Goal: Task Accomplishment & Management: Manage account settings

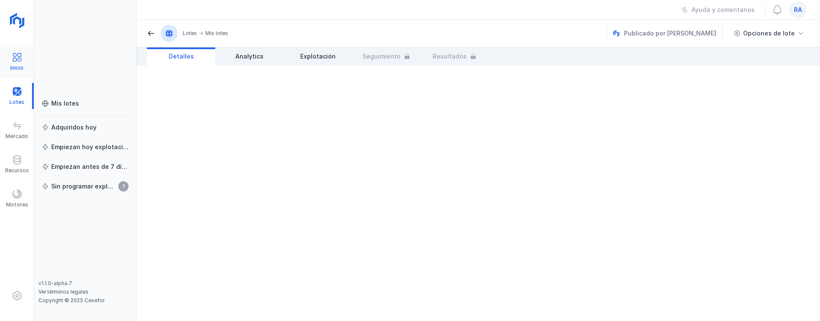
click at [17, 56] on span at bounding box center [17, 57] width 10 height 10
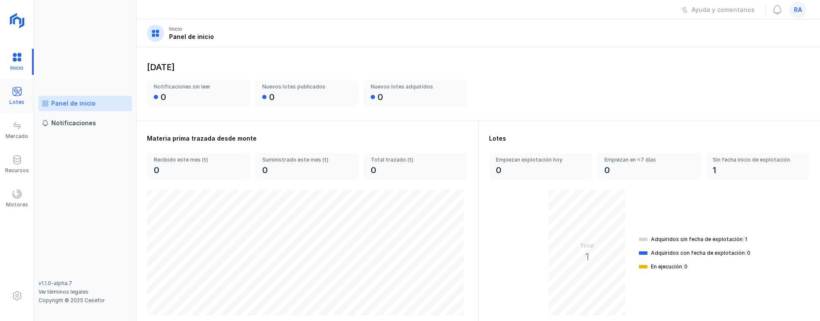
click at [21, 92] on span at bounding box center [17, 91] width 10 height 10
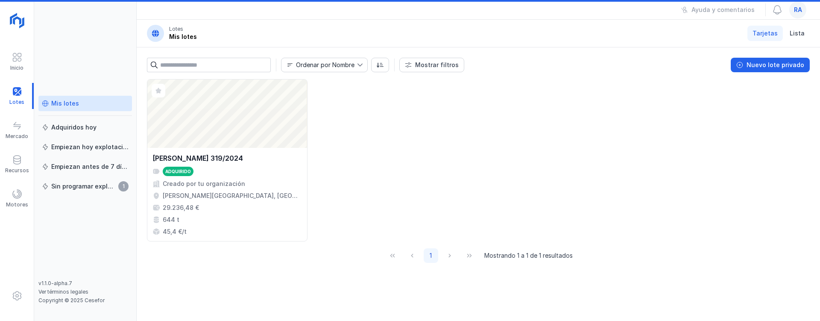
click at [82, 108] on link "Mis lotes" at bounding box center [85, 103] width 94 height 15
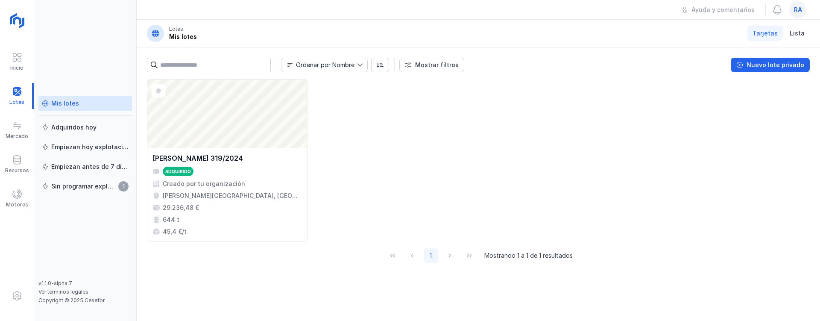
click at [796, 11] on span "ra" at bounding box center [798, 10] width 8 height 9
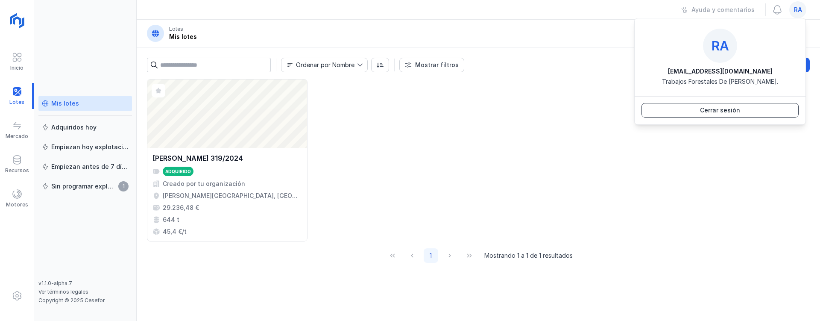
click at [732, 115] on button "Cerrar sesión" at bounding box center [720, 110] width 157 height 15
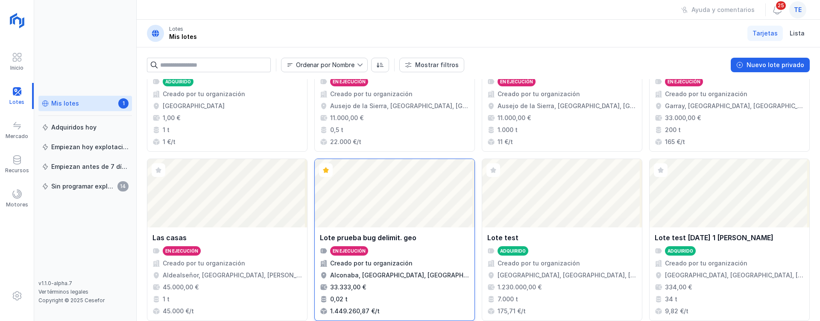
scroll to position [636, 0]
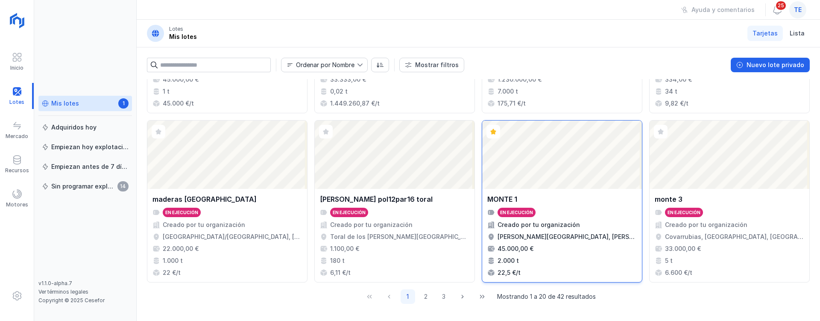
click at [511, 173] on div "Abrir lote" at bounding box center [562, 154] width 160 height 68
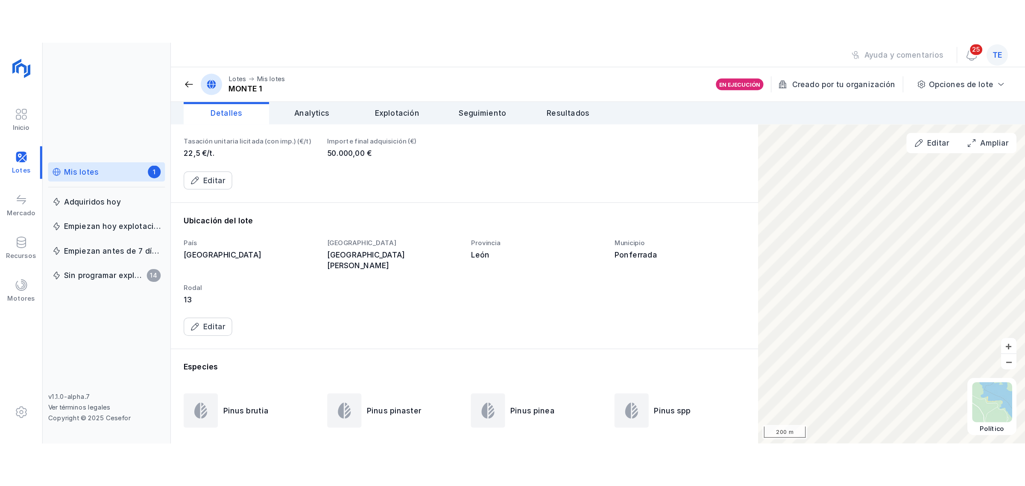
scroll to position [267, 0]
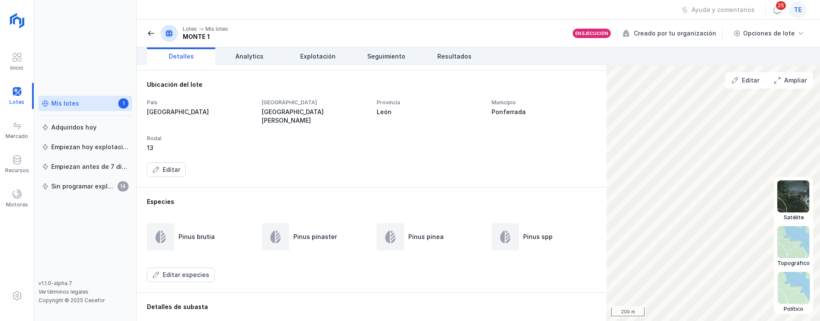
click at [782, 289] on img at bounding box center [794, 288] width 32 height 32
click at [786, 188] on img at bounding box center [793, 196] width 32 height 32
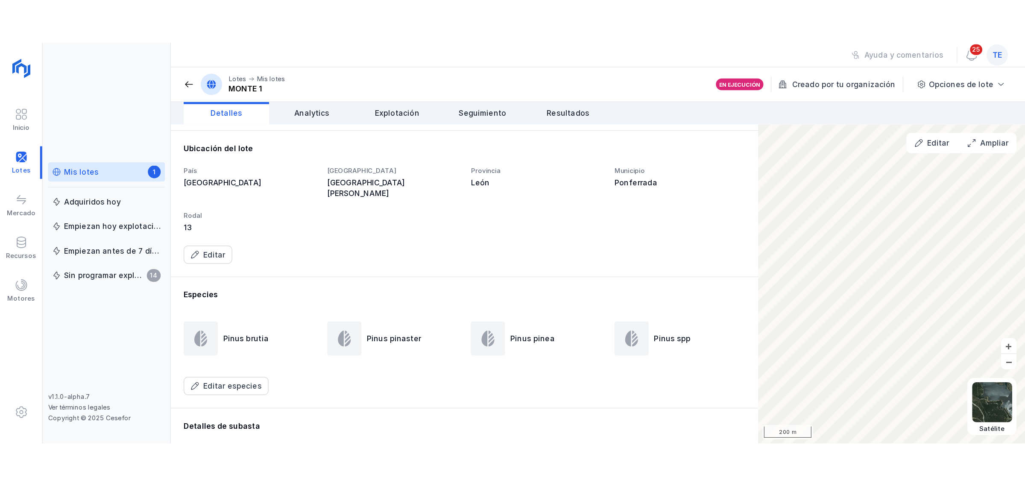
scroll to position [200, 0]
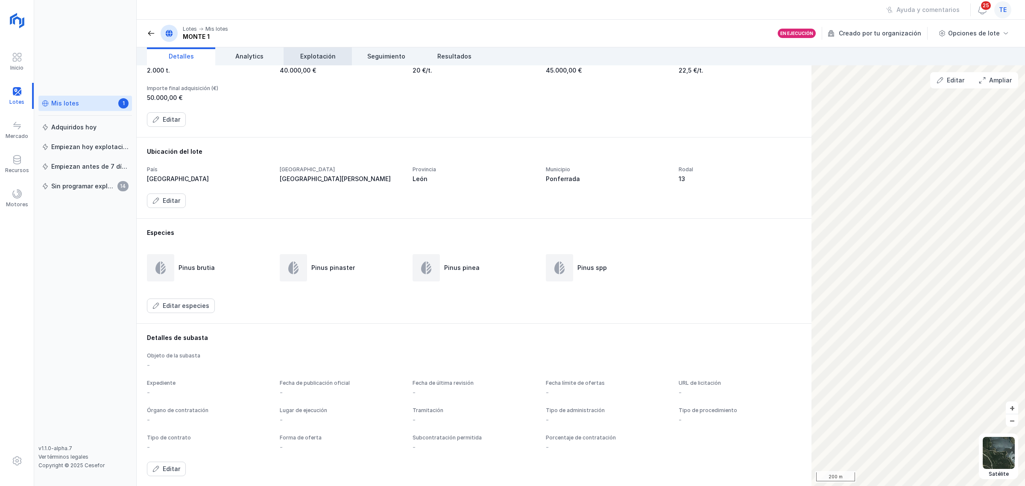
click at [325, 56] on span "Explotación" at bounding box center [317, 56] width 35 height 9
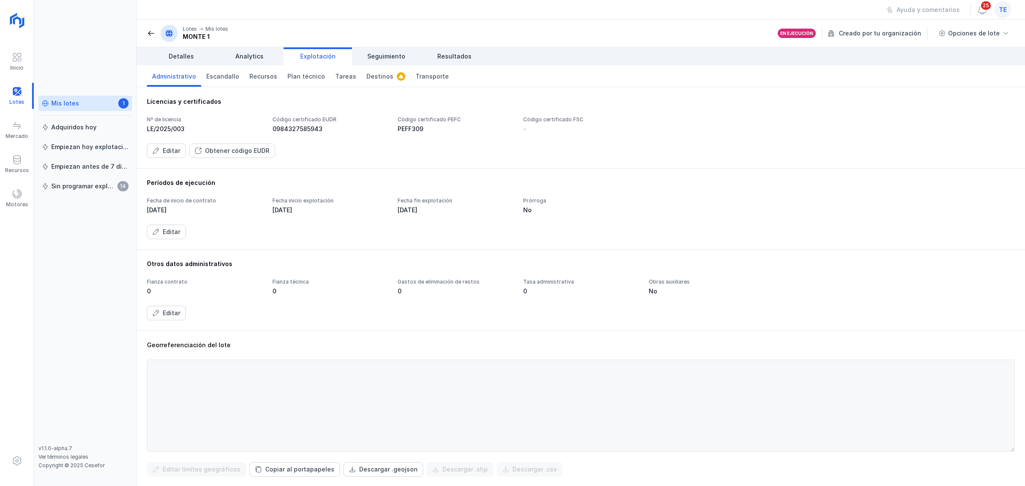
click at [176, 149] on div "Editar" at bounding box center [172, 151] width 18 height 9
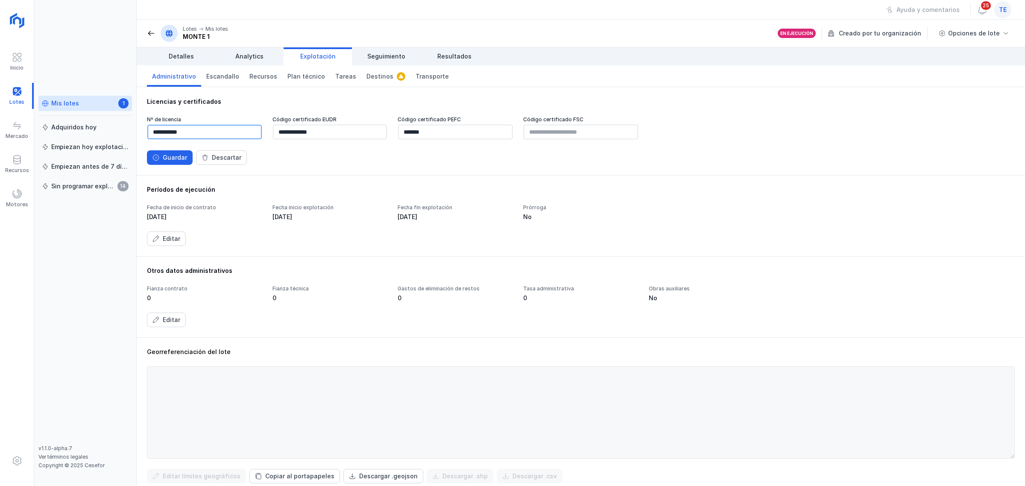
click at [217, 132] on input "**********" at bounding box center [204, 132] width 114 height 15
click at [451, 129] on input "*******" at bounding box center [455, 132] width 114 height 15
click at [557, 135] on input "text" at bounding box center [581, 132] width 114 height 15
click at [153, 153] on button "Guardar" at bounding box center [170, 157] width 46 height 15
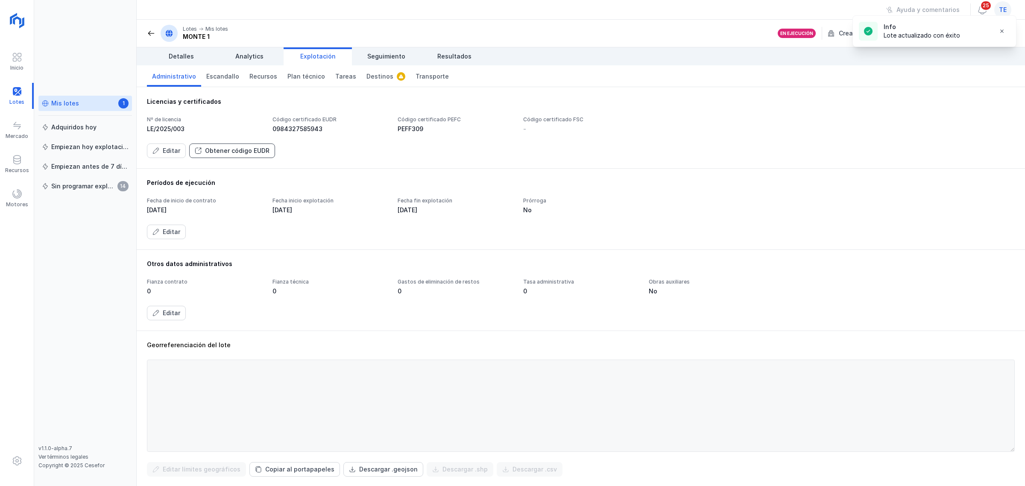
click at [249, 152] on div "Obtener código EUDR" at bounding box center [237, 151] width 64 height 9
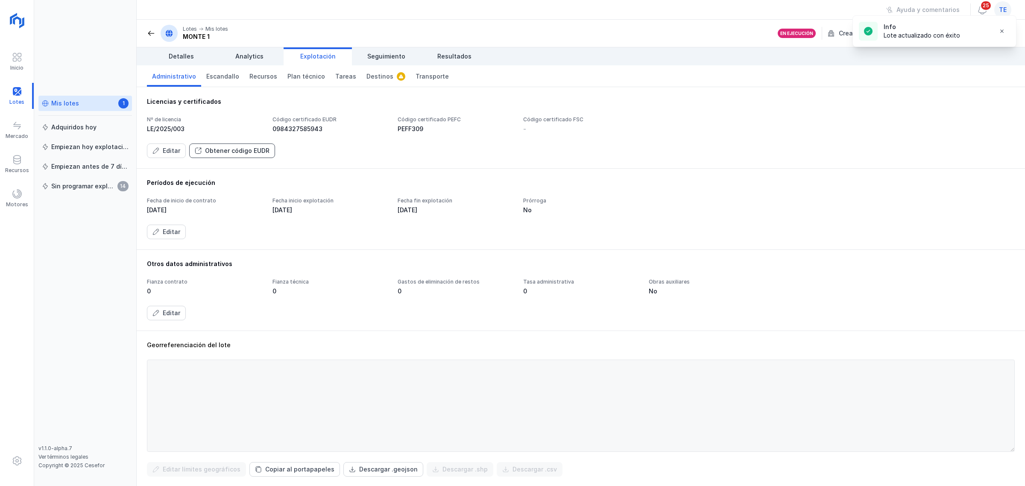
click at [249, 152] on div "Obtener código EUDR" at bounding box center [237, 151] width 64 height 9
click at [251, 156] on button "Obtener código EUDR" at bounding box center [232, 151] width 86 height 15
click at [297, 132] on div "0984327585943" at bounding box center [330, 129] width 115 height 9
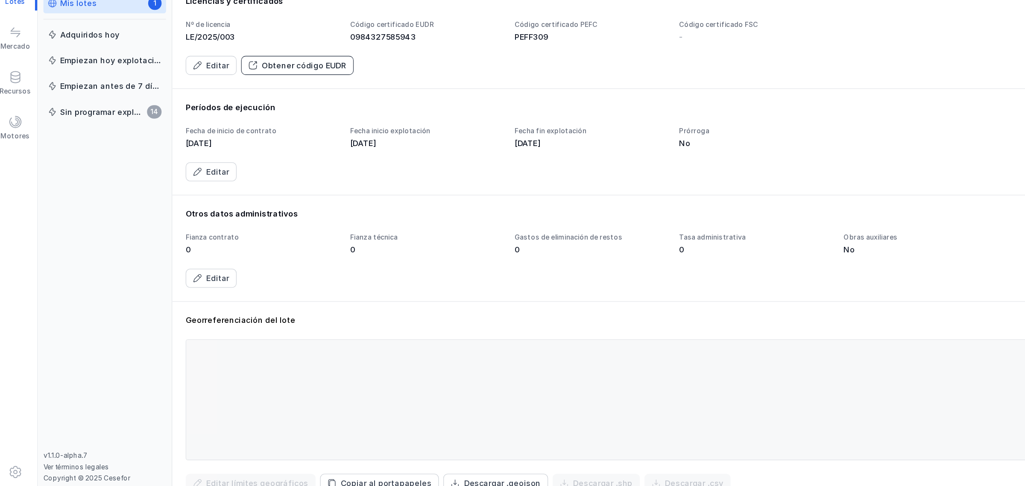
click at [269, 150] on button "Obtener código EUDR" at bounding box center [232, 151] width 86 height 15
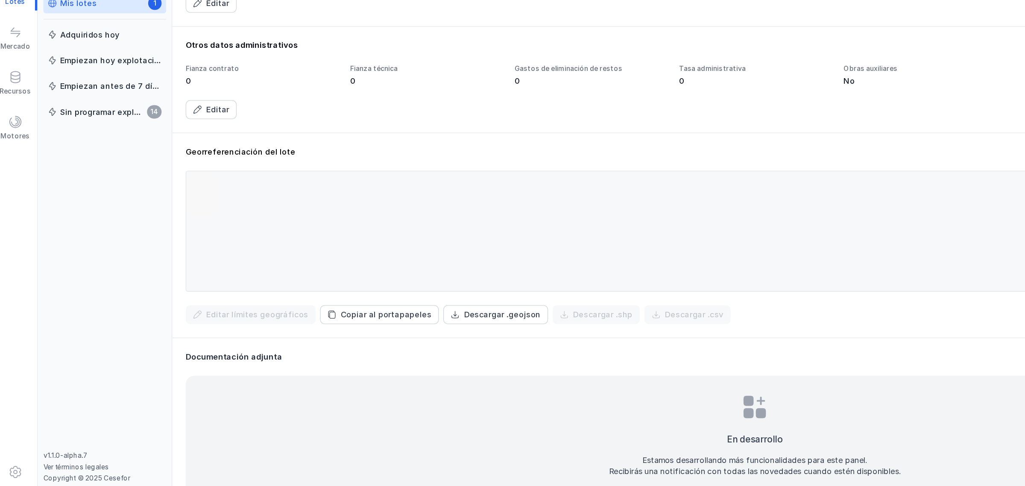
scroll to position [130, 0]
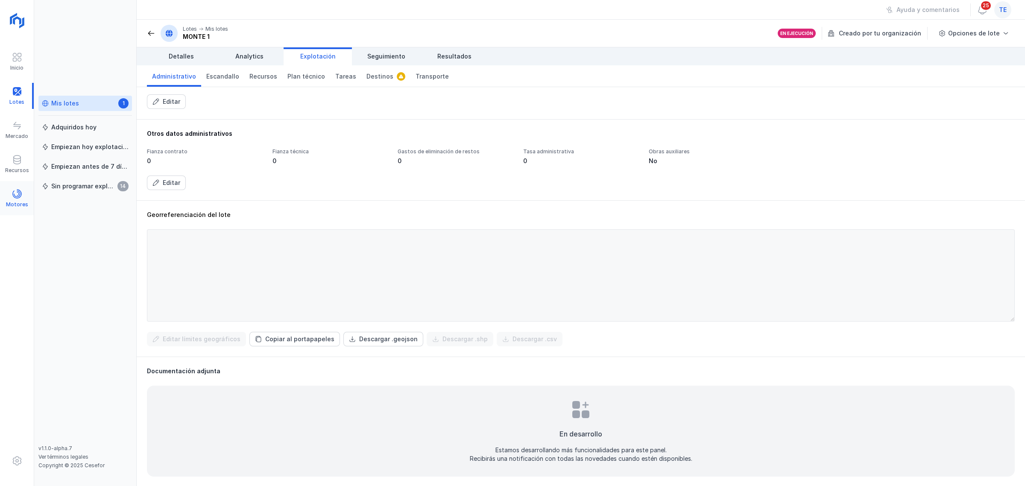
click at [18, 193] on span at bounding box center [17, 194] width 10 height 10
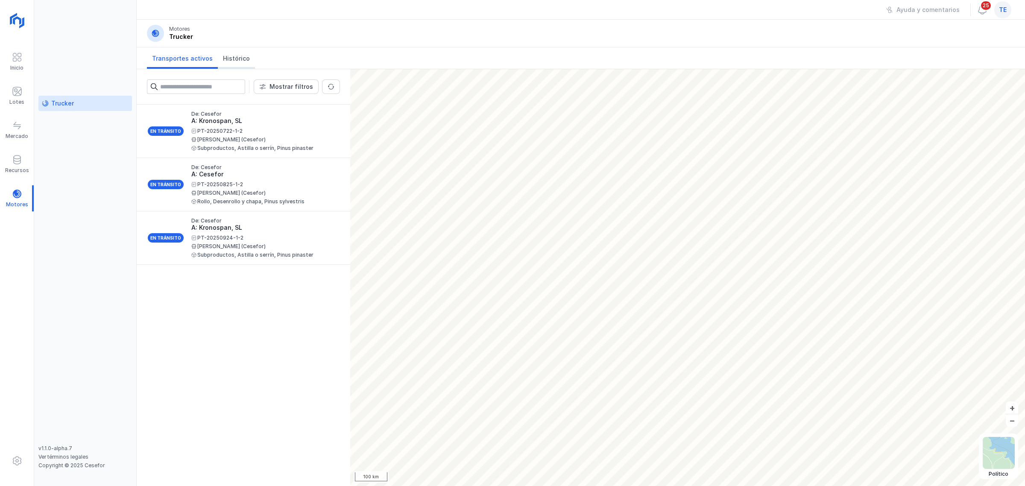
click at [226, 61] on span "Histórico" at bounding box center [236, 58] width 27 height 9
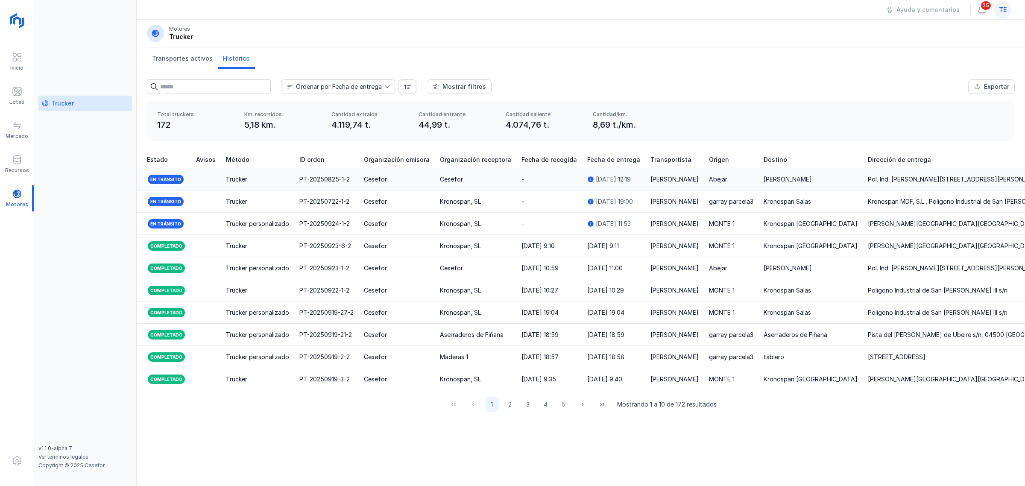
click at [369, 177] on div "Cesefor" at bounding box center [375, 179] width 23 height 9
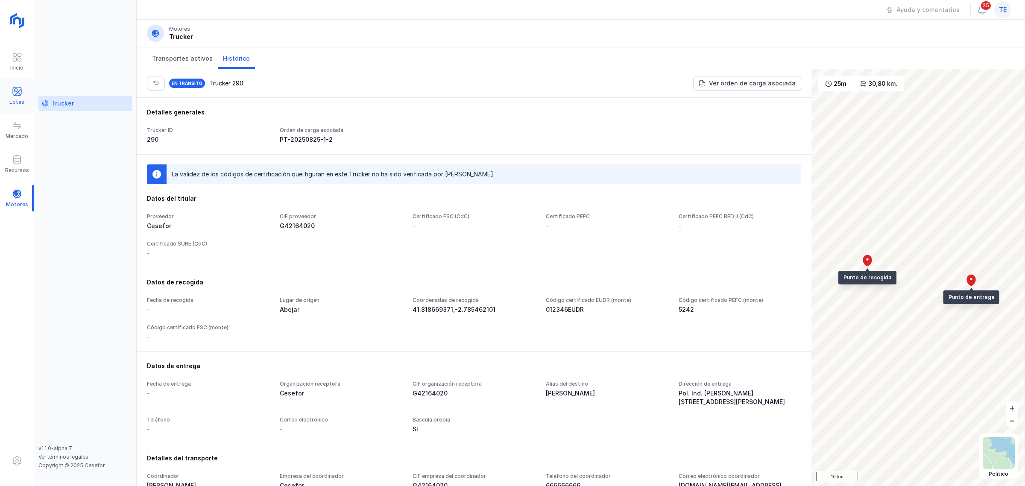
click at [17, 100] on div "Lotes" at bounding box center [16, 102] width 15 height 7
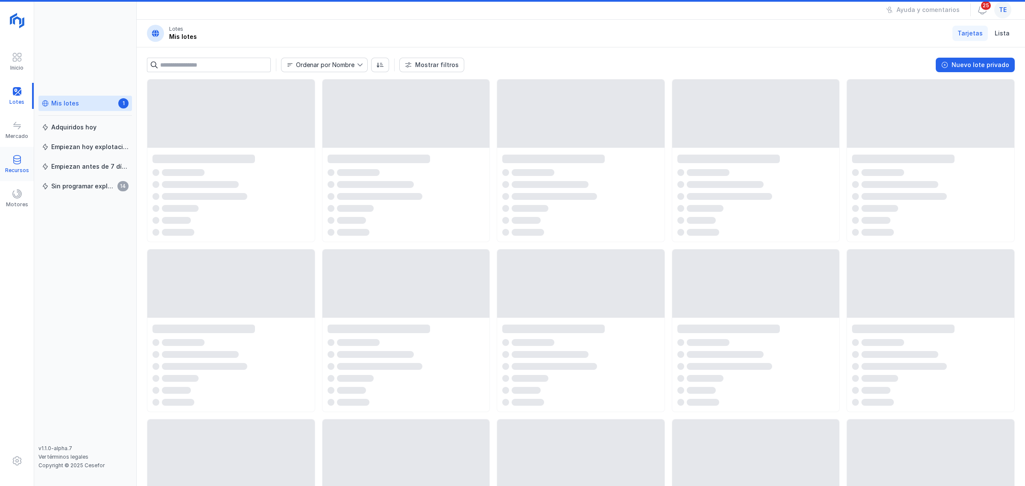
click at [14, 162] on span at bounding box center [17, 160] width 10 height 10
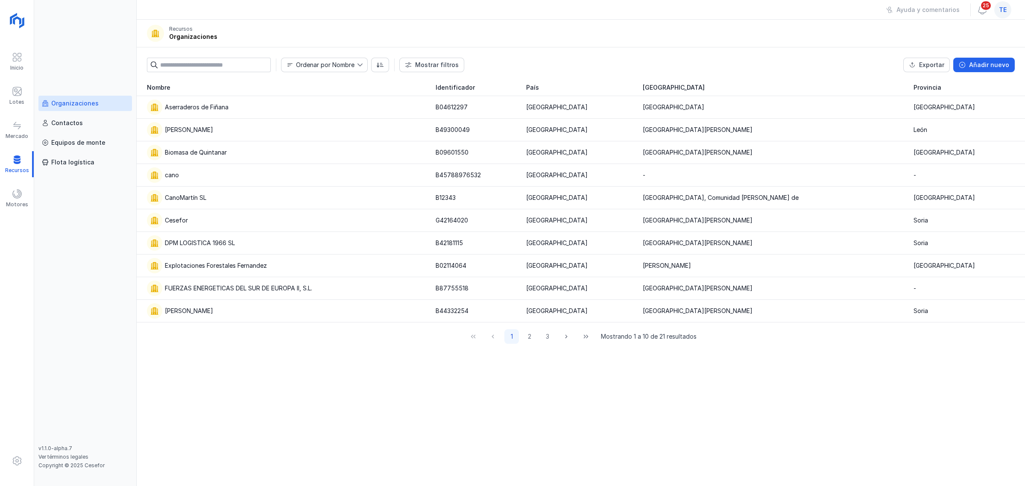
click at [97, 104] on div "Organizaciones" at bounding box center [85, 103] width 87 height 9
click at [202, 222] on div "Cesefor" at bounding box center [286, 220] width 278 height 15
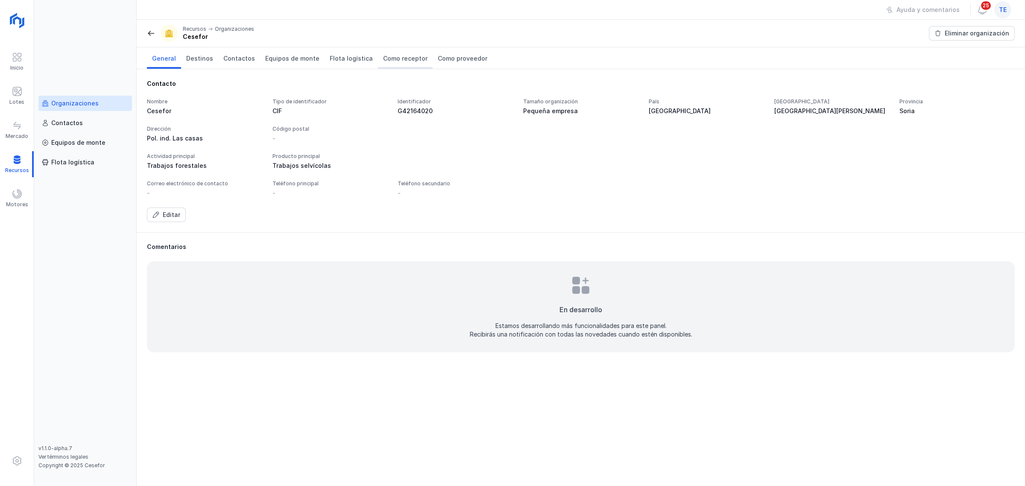
click at [404, 60] on span "Como receptor" at bounding box center [405, 58] width 44 height 9
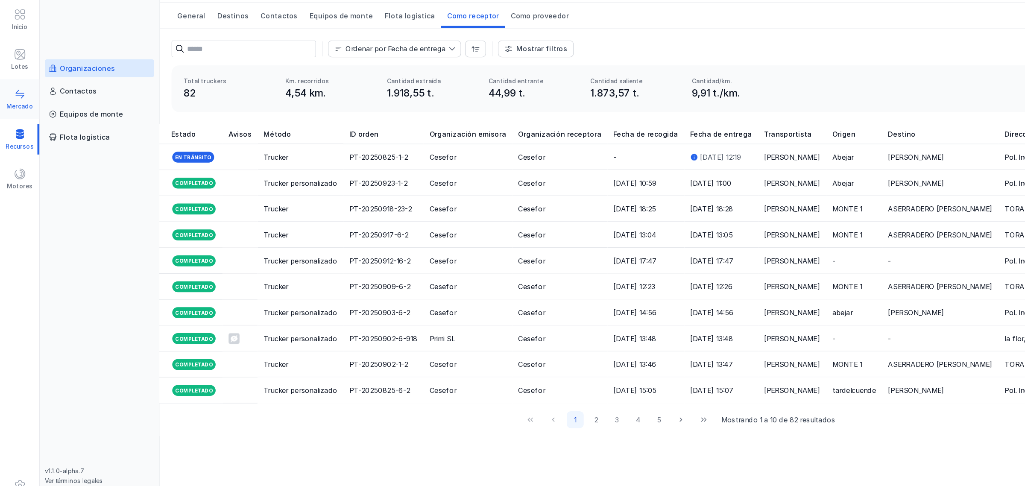
click at [18, 131] on div "Mercado" at bounding box center [17, 130] width 34 height 26
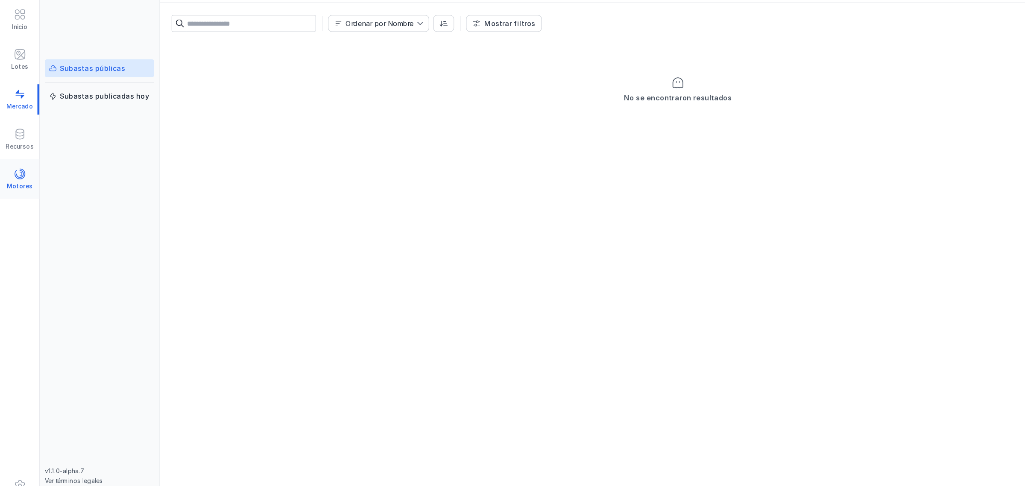
click at [19, 195] on span at bounding box center [17, 194] width 10 height 10
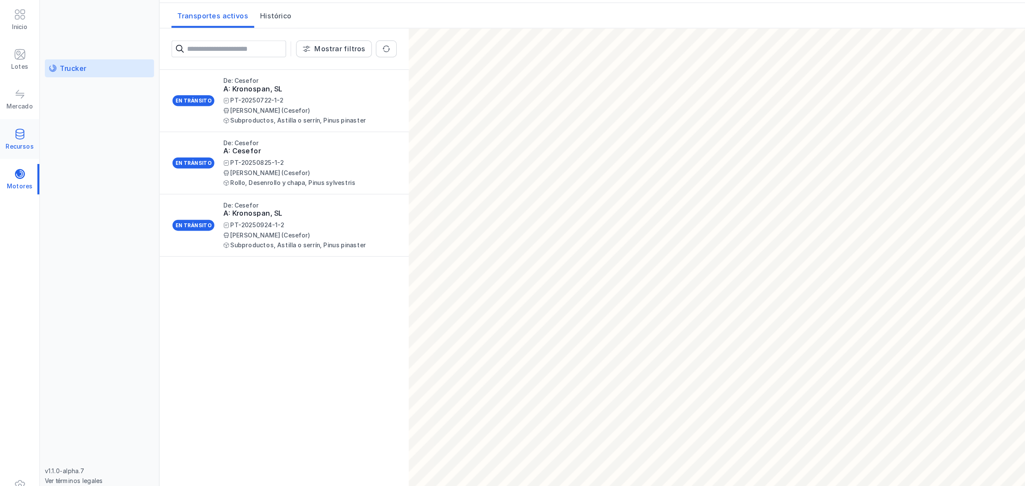
click at [26, 156] on div "Recursos" at bounding box center [17, 164] width 34 height 26
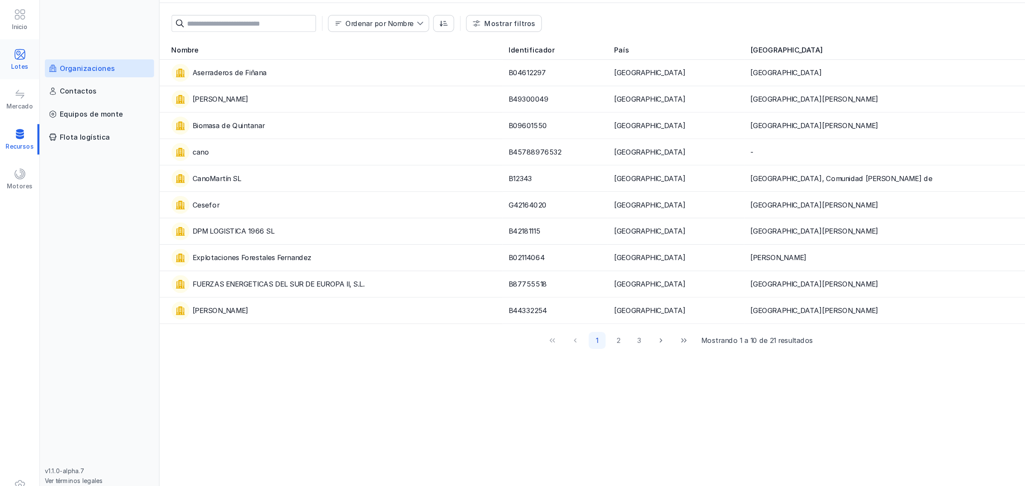
click at [21, 95] on span at bounding box center [17, 91] width 10 height 10
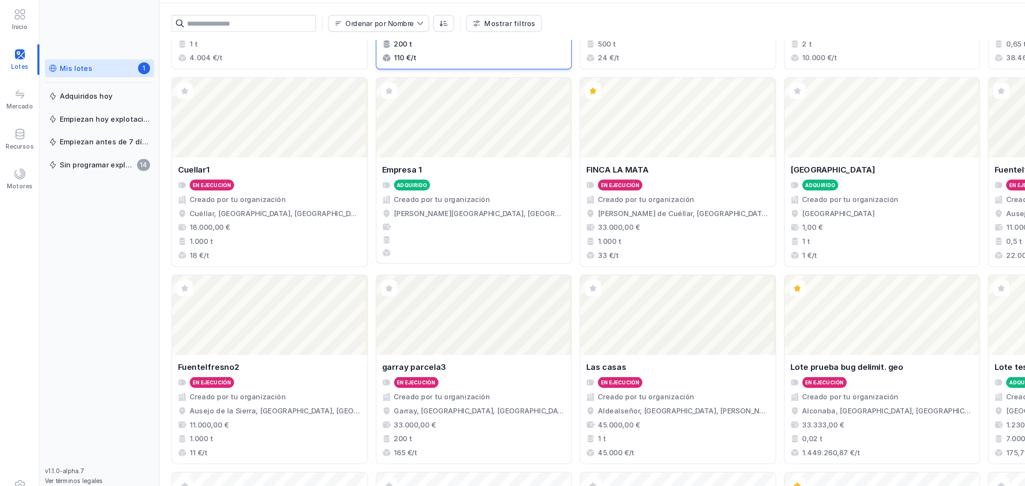
scroll to position [302, 0]
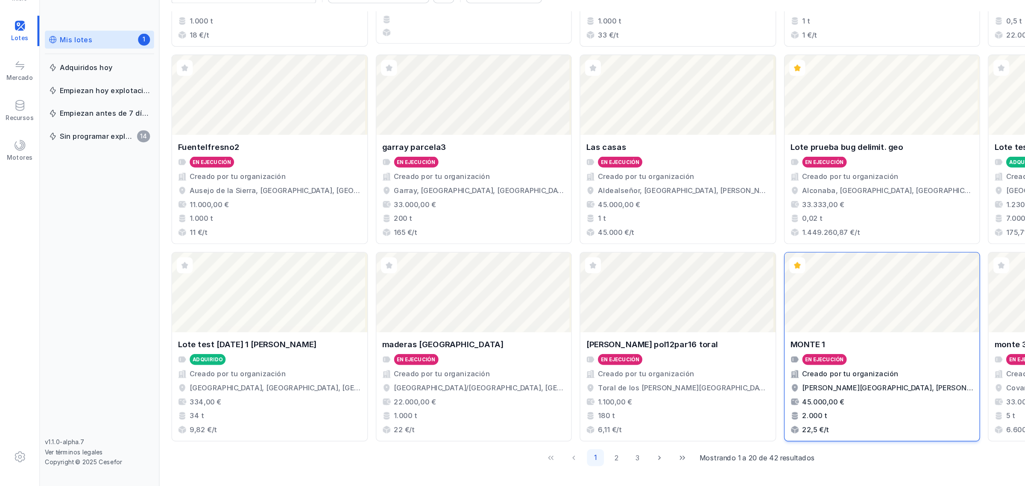
click at [697, 320] on div "Abrir lote" at bounding box center [755, 320] width 167 height 68
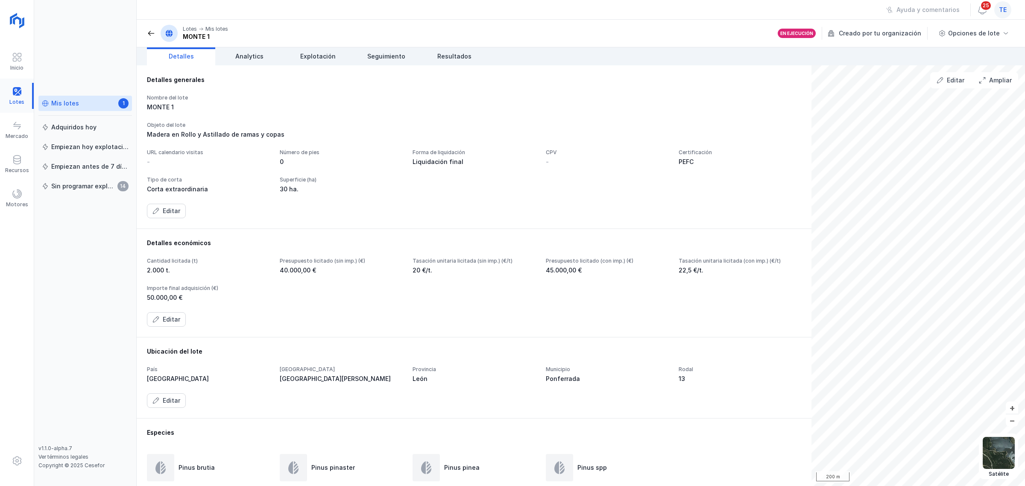
click at [14, 91] on div at bounding box center [17, 96] width 34 height 26
click at [60, 98] on link "Mis lotes 1" at bounding box center [85, 103] width 94 height 15
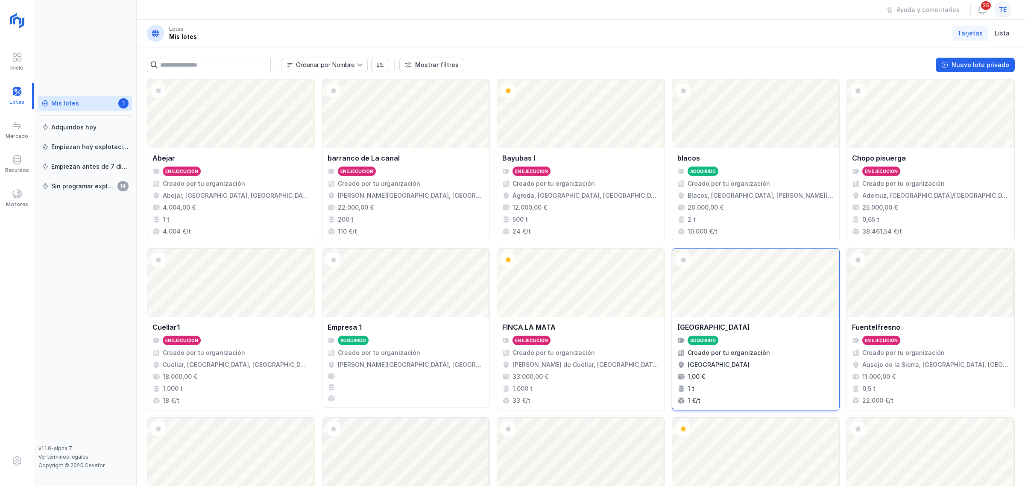
click at [706, 315] on div "Abrir lote" at bounding box center [755, 283] width 167 height 68
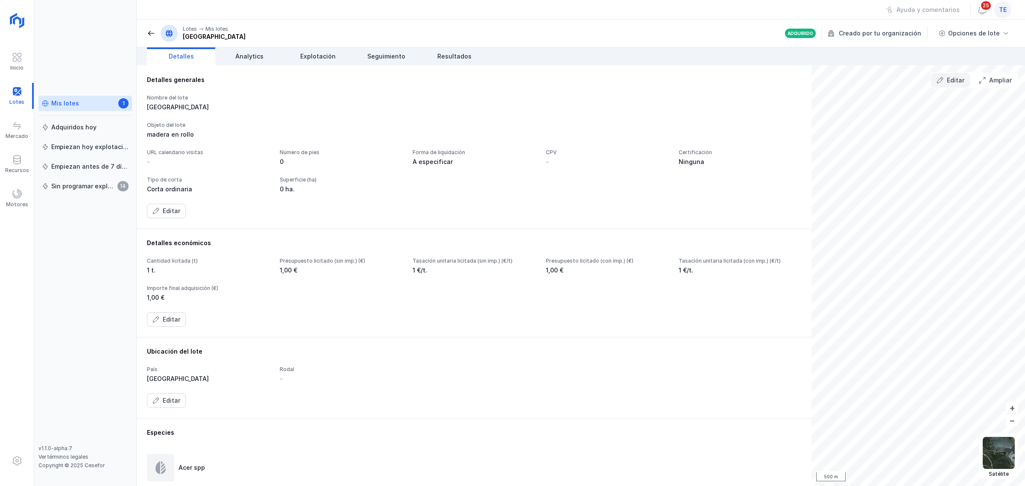
click at [820, 82] on div "Editar" at bounding box center [956, 80] width 18 height 9
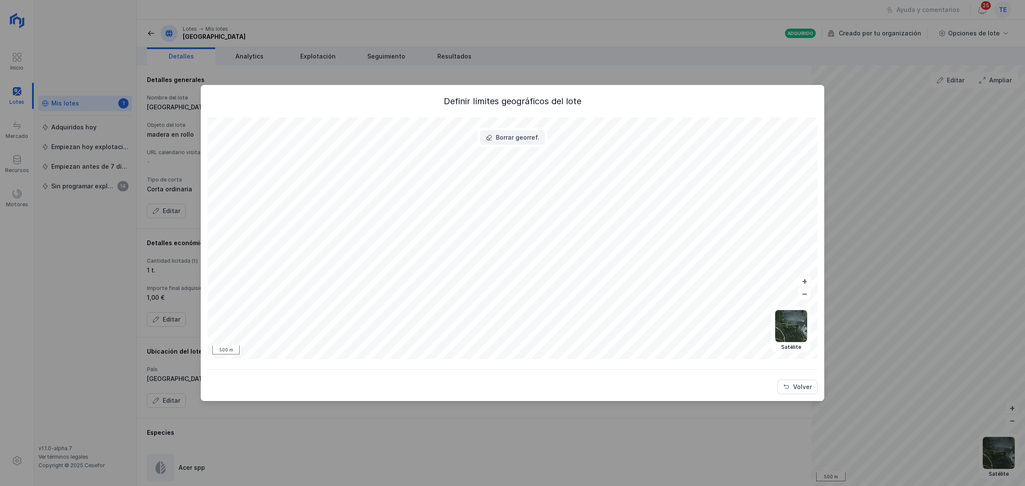
click at [505, 144] on button "Borrar georref." at bounding box center [512, 137] width 65 height 15
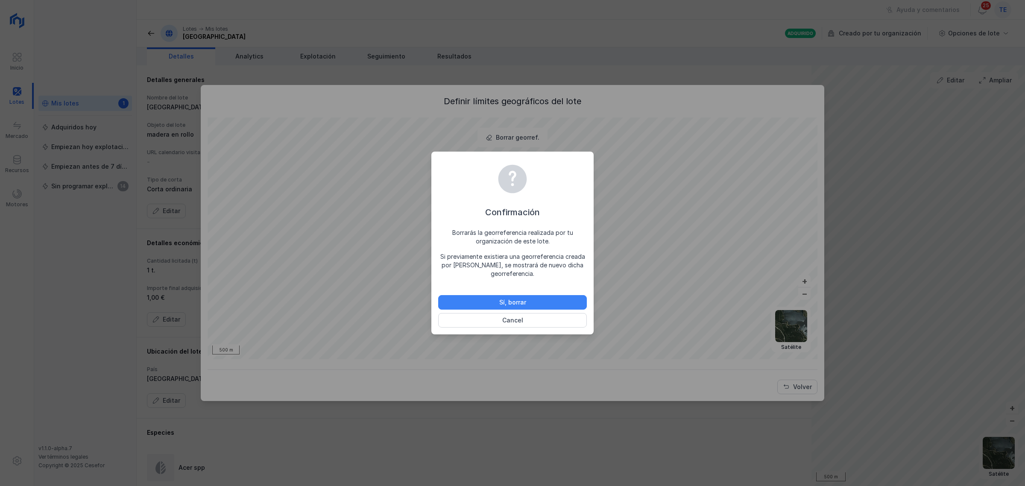
click at [511, 305] on div "Sí, borrar" at bounding box center [512, 302] width 27 height 9
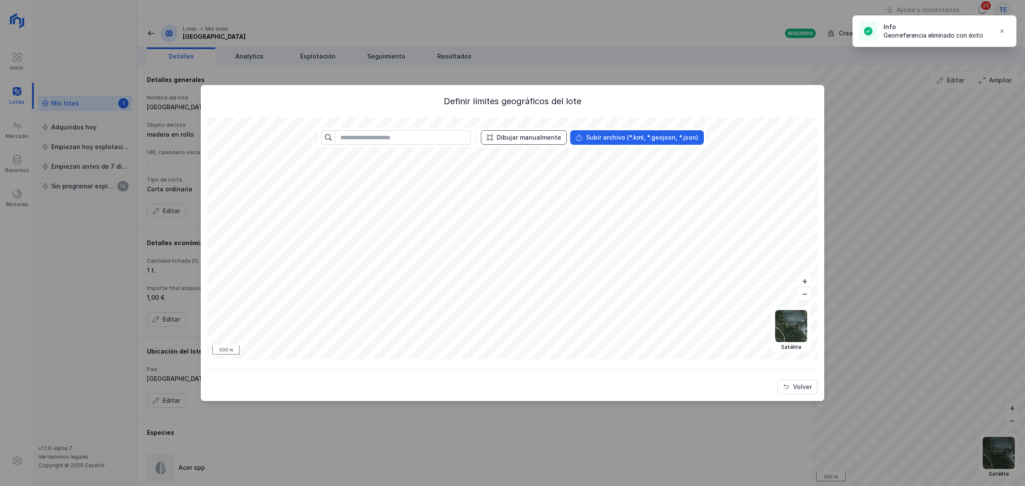
click at [522, 137] on div "Dibujar manualmente" at bounding box center [529, 137] width 64 height 9
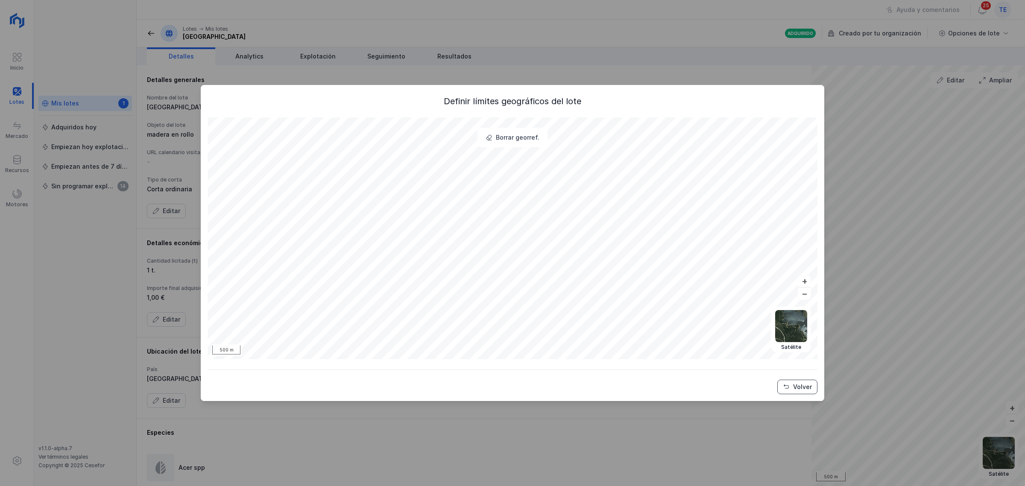
click at [795, 320] on button "Volver" at bounding box center [797, 387] width 40 height 15
